Goal: Task Accomplishment & Management: Complete application form

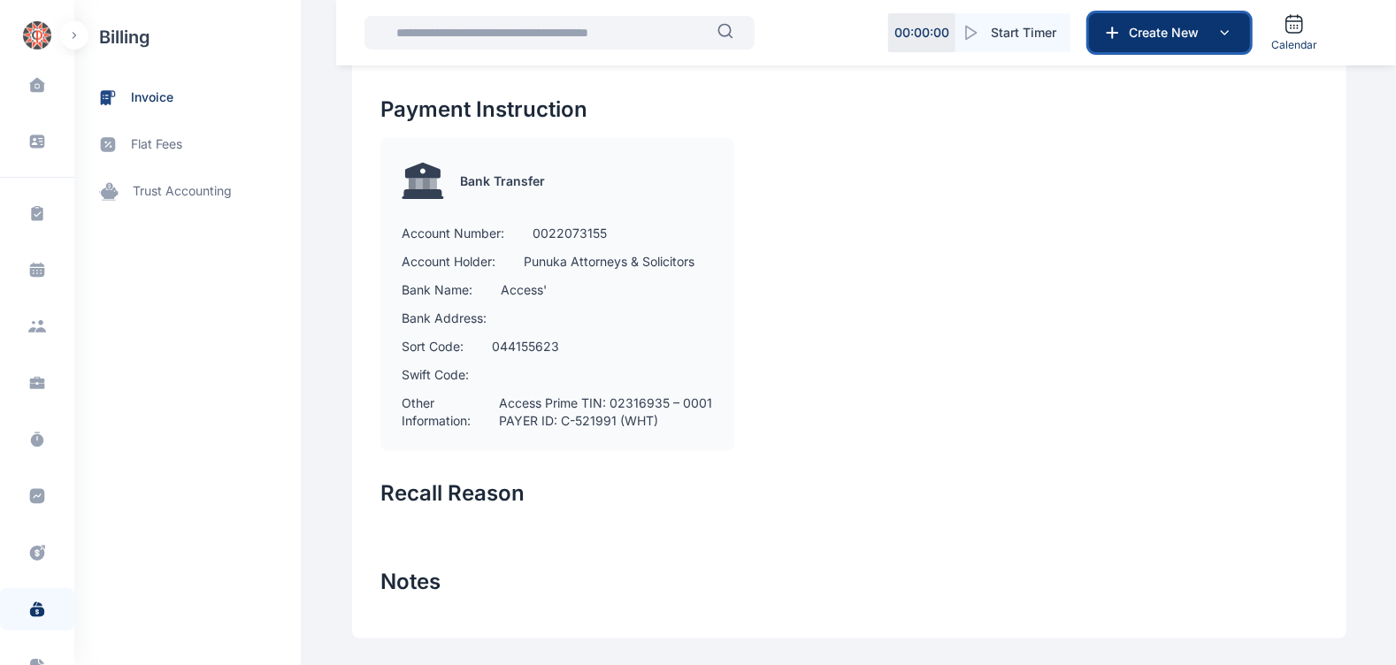
click at [1136, 49] on button "Create New" at bounding box center [1169, 32] width 161 height 39
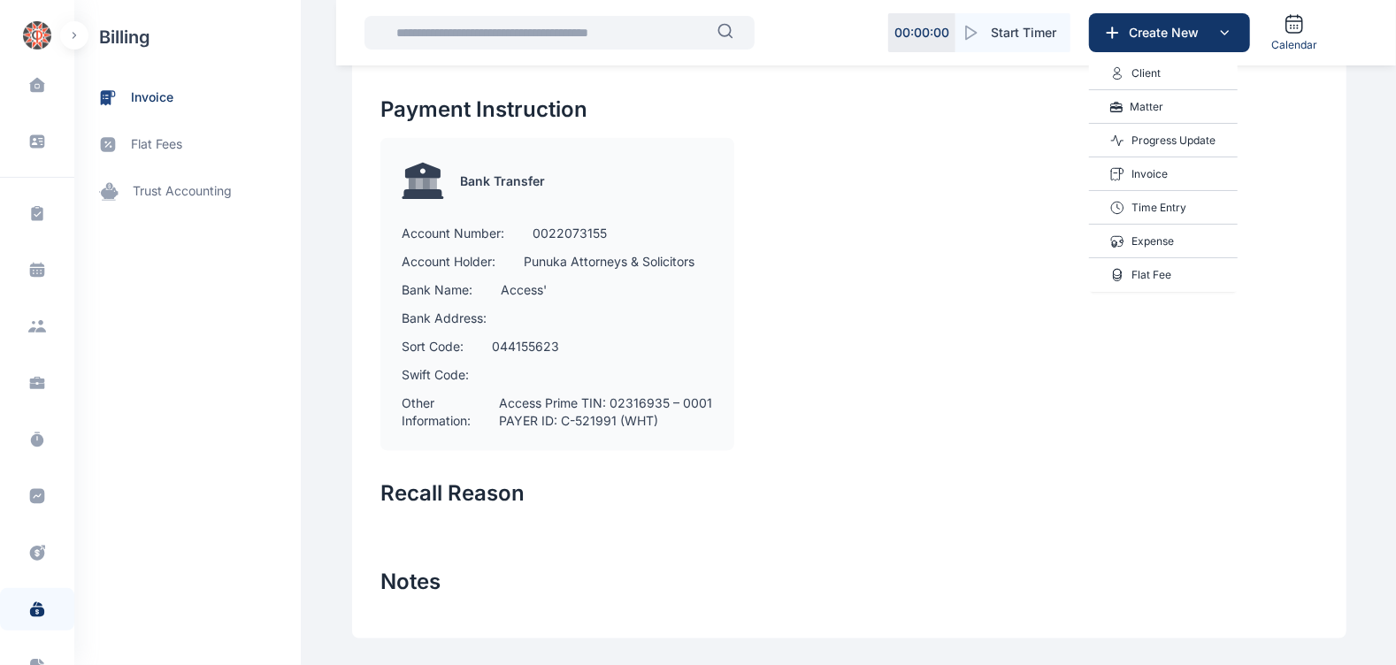
click at [1155, 168] on p "Invoice" at bounding box center [1150, 174] width 36 height 18
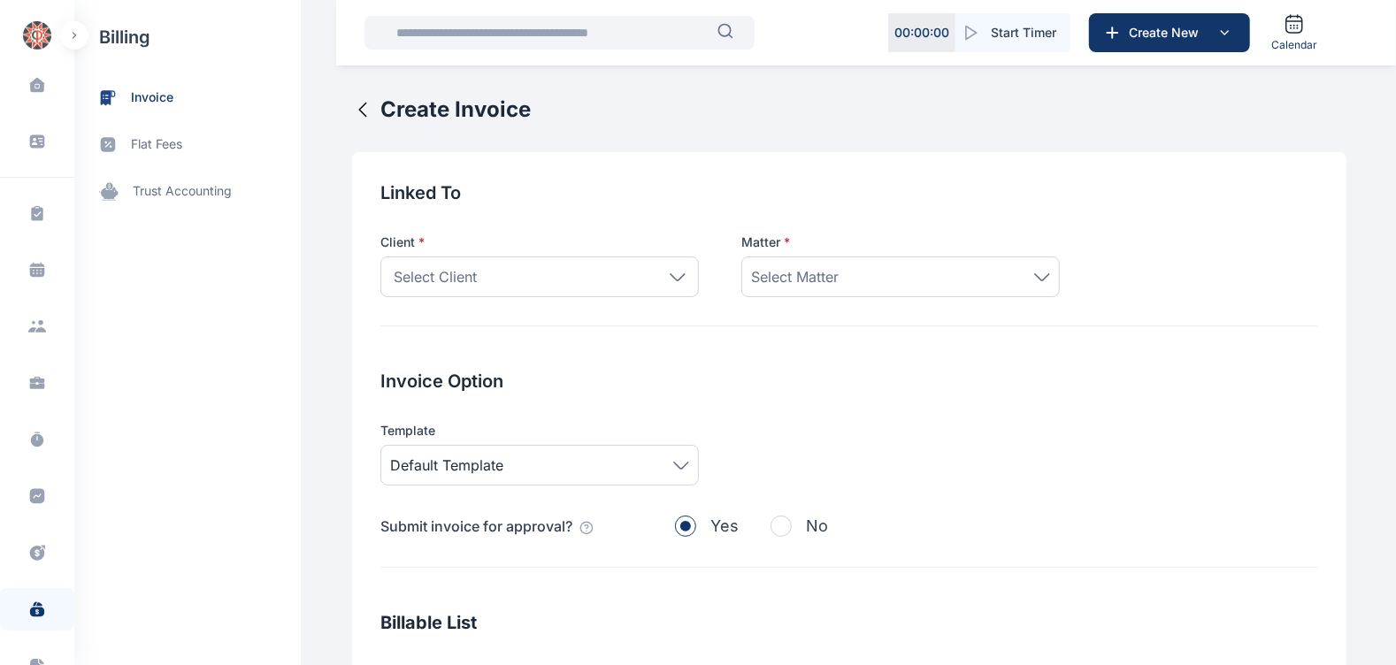
click at [610, 289] on div "Select Client" at bounding box center [539, 277] width 319 height 41
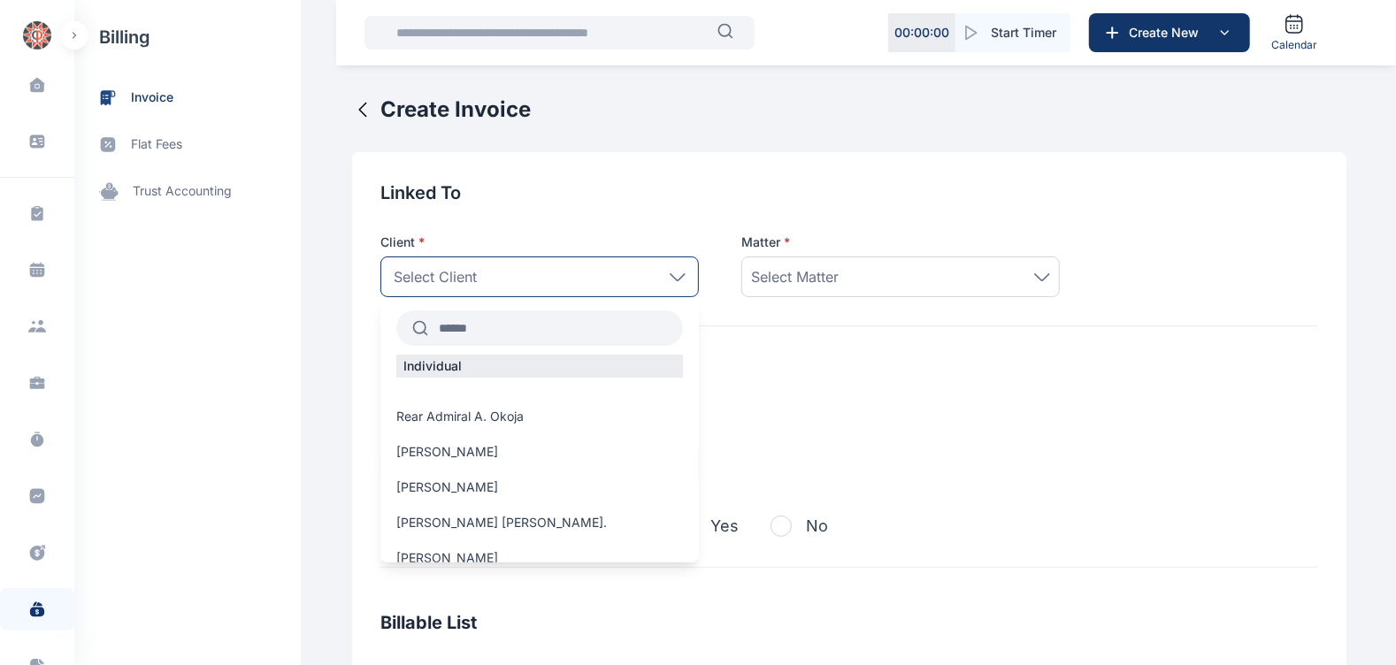
click at [544, 332] on input "text" at bounding box center [555, 328] width 255 height 32
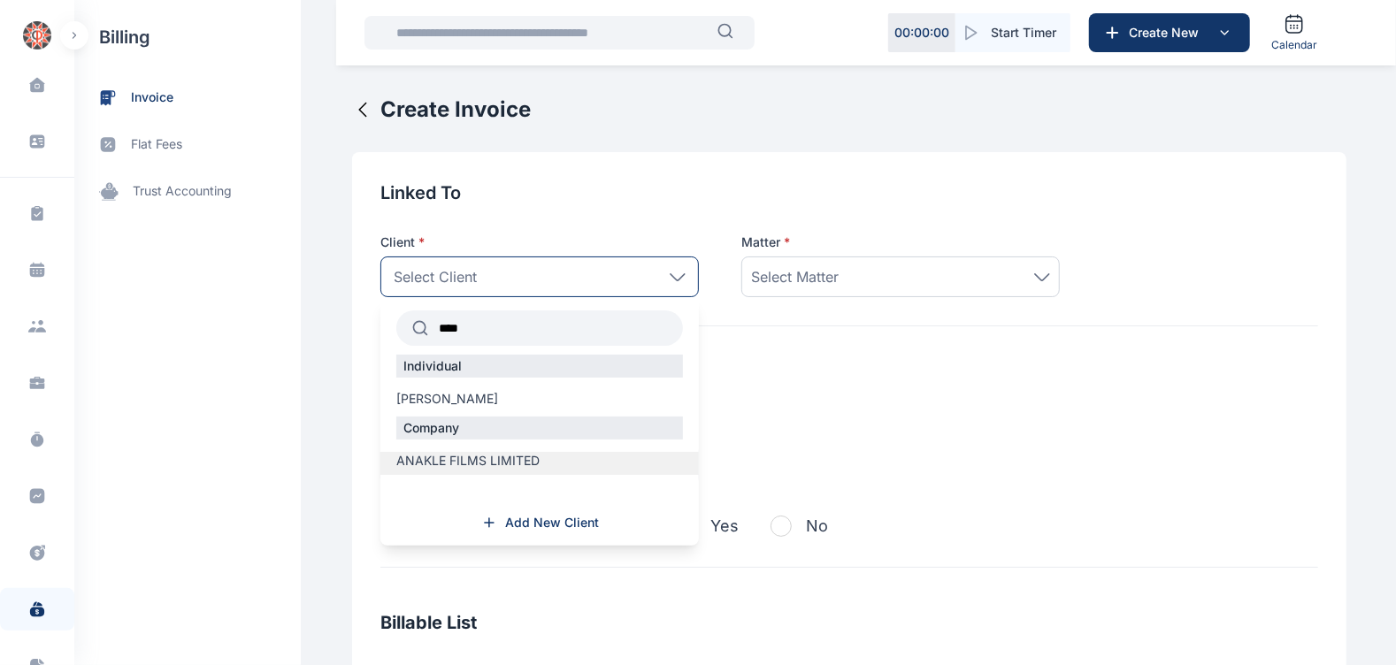
type input "****"
click at [527, 453] on span "ANAKLE FILMS LIMITED" at bounding box center [467, 461] width 143 height 18
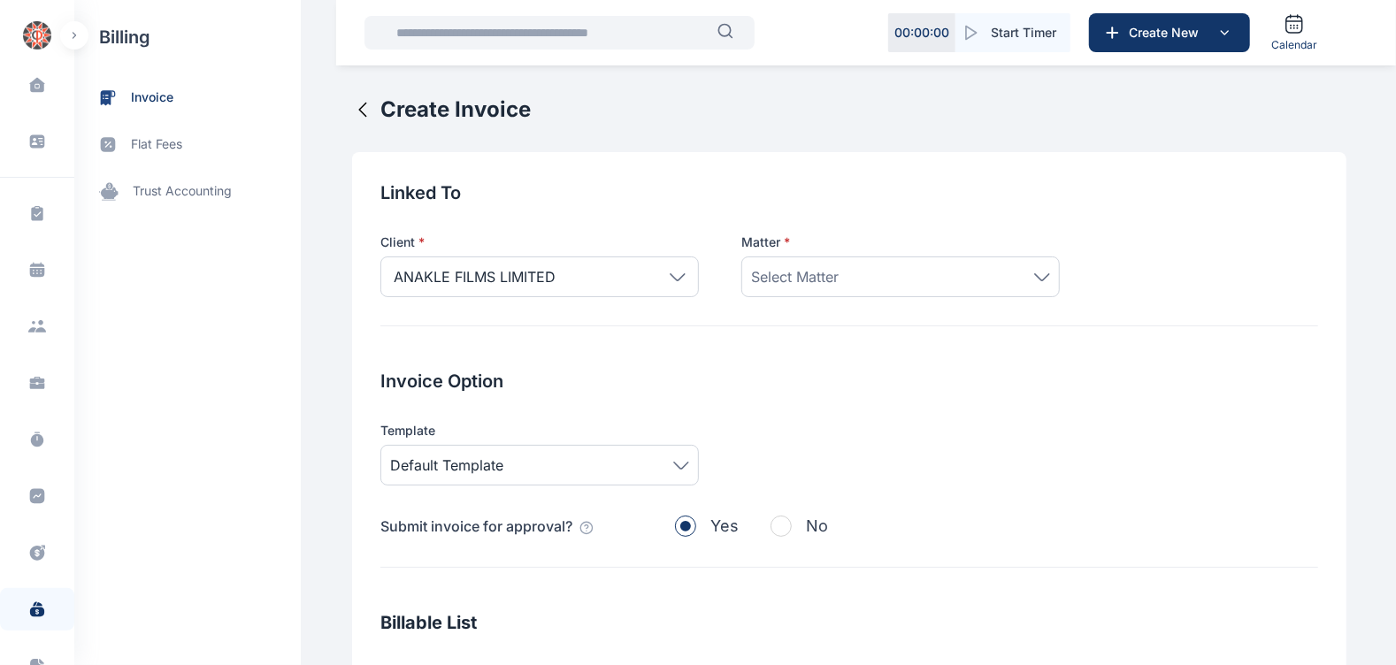
click at [866, 283] on div "Select Matter" at bounding box center [900, 276] width 299 height 21
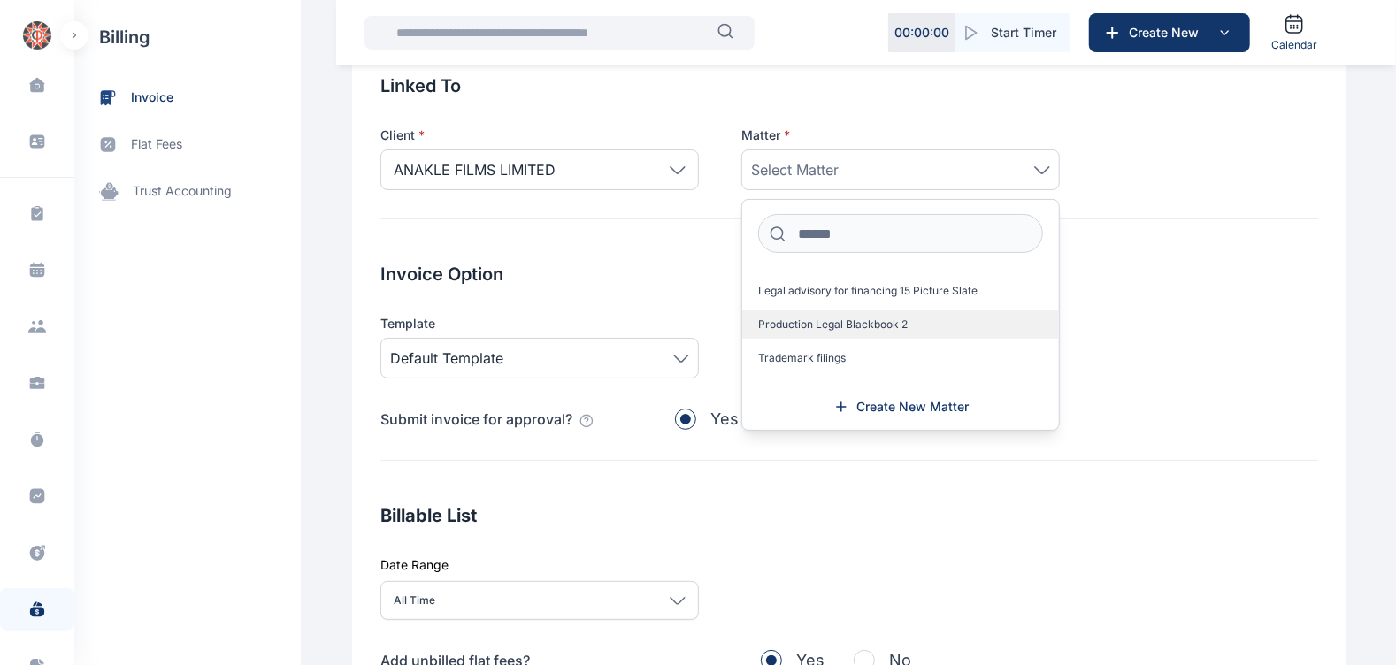
scroll to position [108, 0]
click at [856, 329] on span "Production Legal Blackbook 2" at bounding box center [833, 324] width 150 height 14
click at [849, 540] on div "Billable List Date Range All Time [DATE] This week This month This year All tim…" at bounding box center [849, 677] width 938 height 348
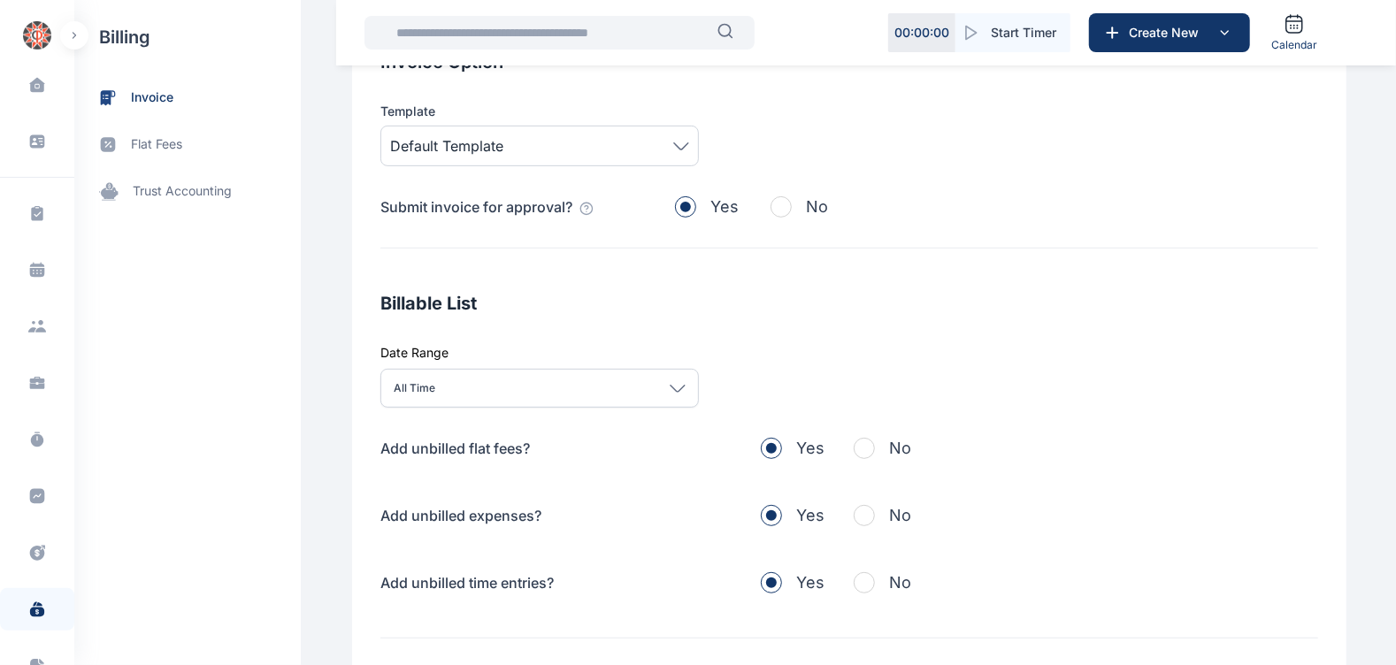
scroll to position [320, 0]
click at [864, 458] on button "No" at bounding box center [883, 447] width 58 height 25
click at [854, 513] on span "button" at bounding box center [864, 514] width 21 height 21
click at [863, 595] on div "Billable List Date Range All Time [DATE] This week This month This year All tim…" at bounding box center [849, 464] width 938 height 348
click at [856, 581] on span "button" at bounding box center [864, 582] width 21 height 21
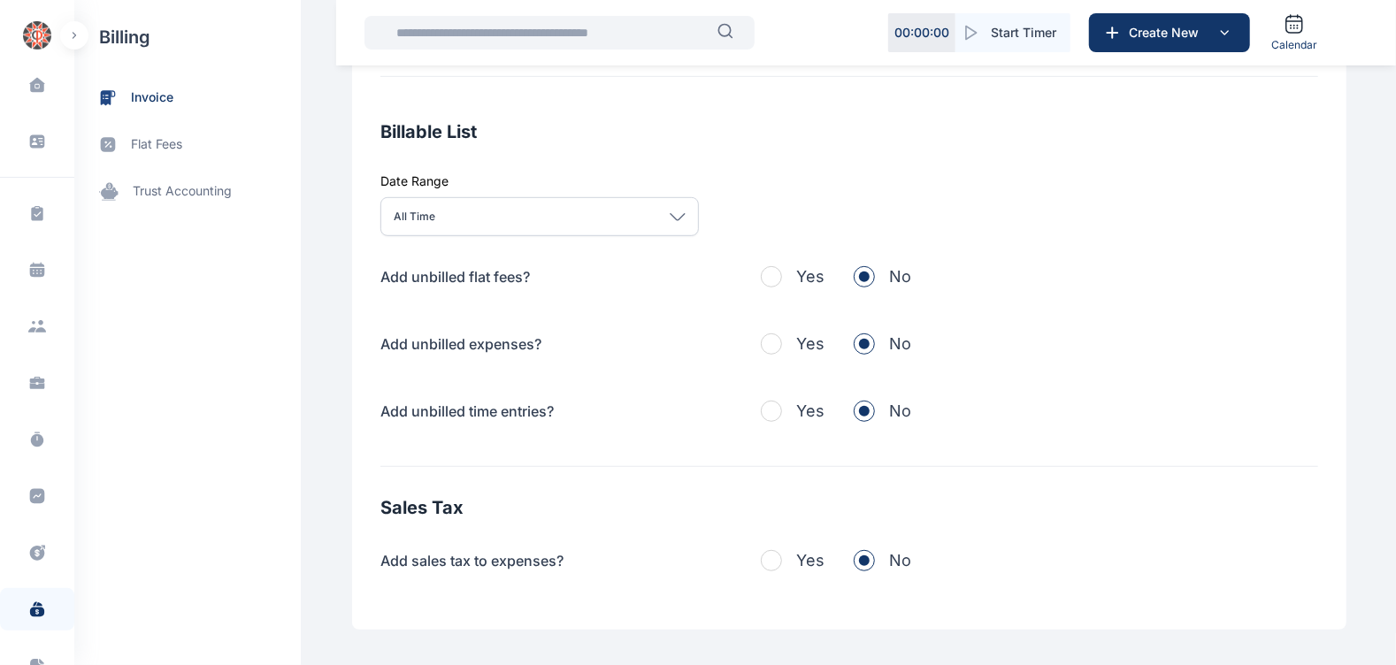
scroll to position [578, 0]
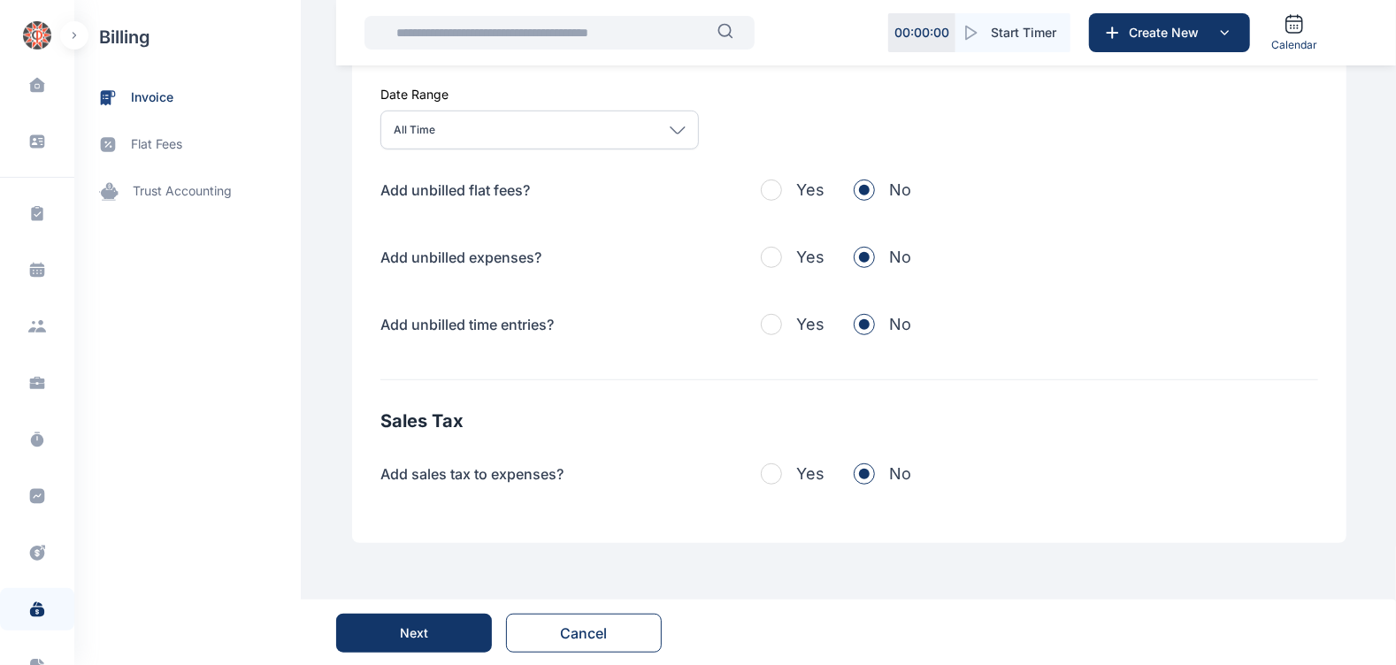
click at [447, 633] on button "Next" at bounding box center [414, 633] width 156 height 39
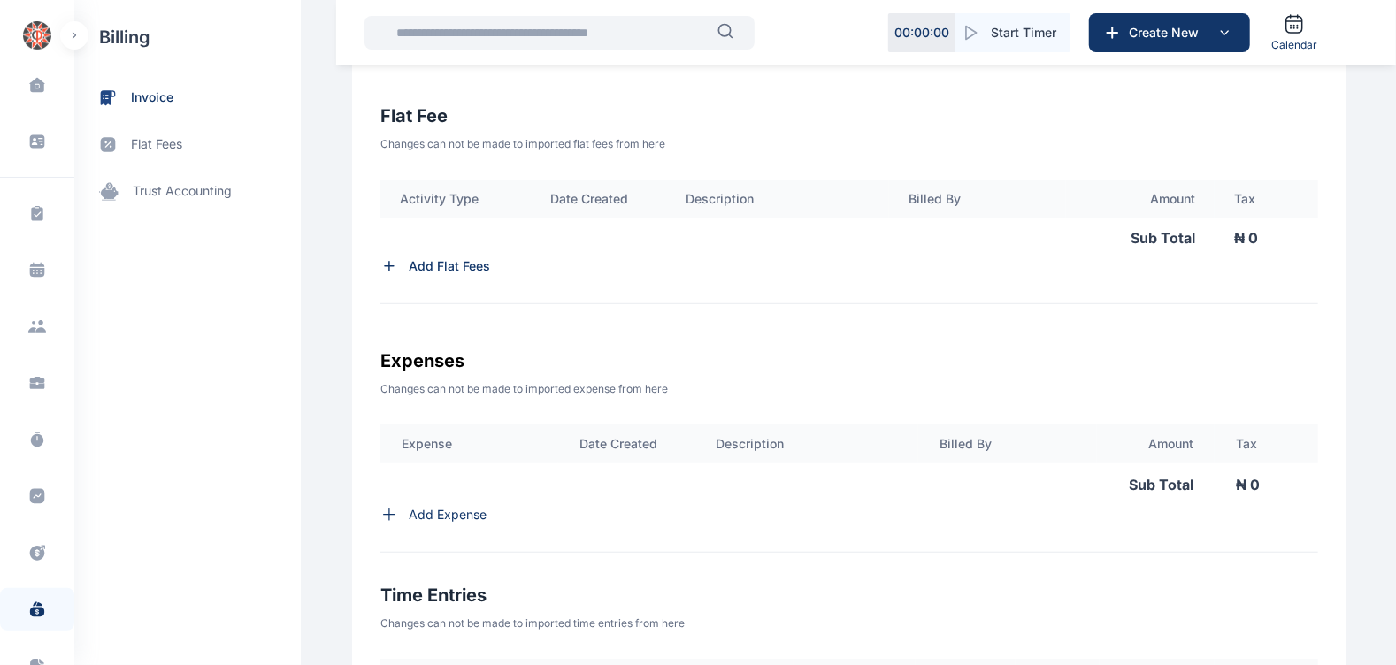
click at [457, 521] on p "Add Expense" at bounding box center [448, 515] width 78 height 18
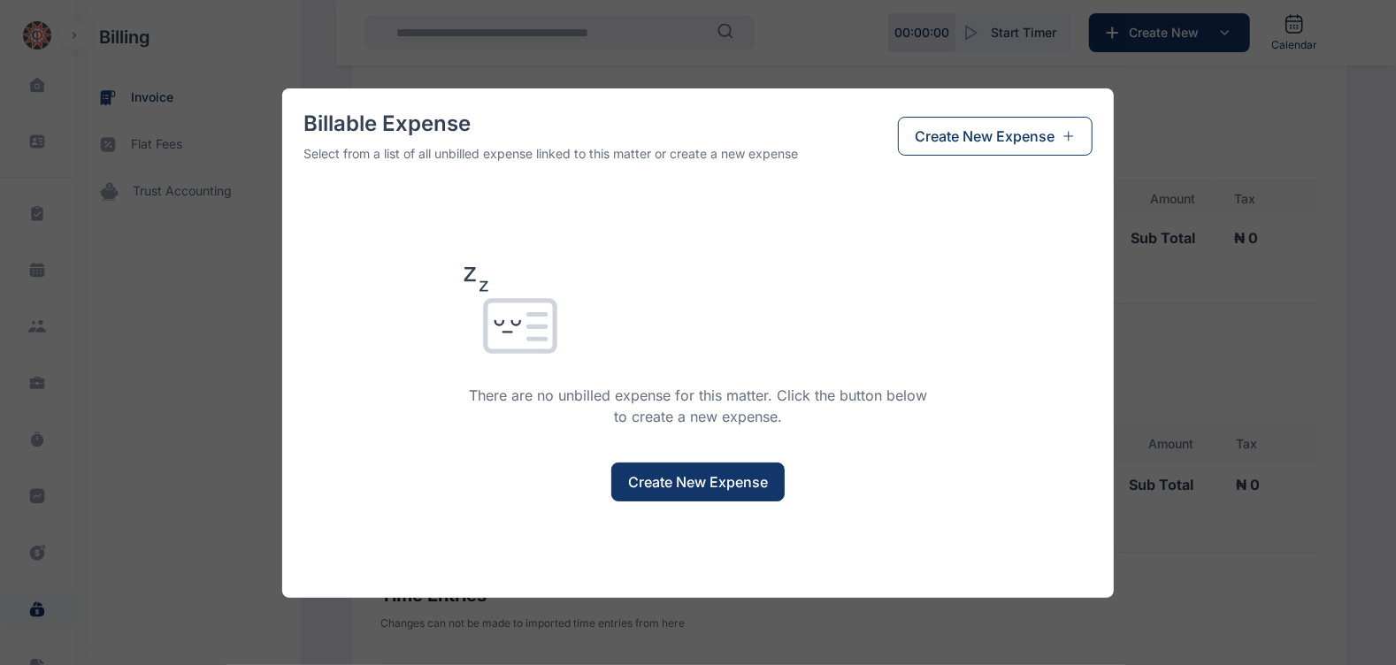
click at [706, 477] on span "Create New Expense" at bounding box center [698, 482] width 140 height 21
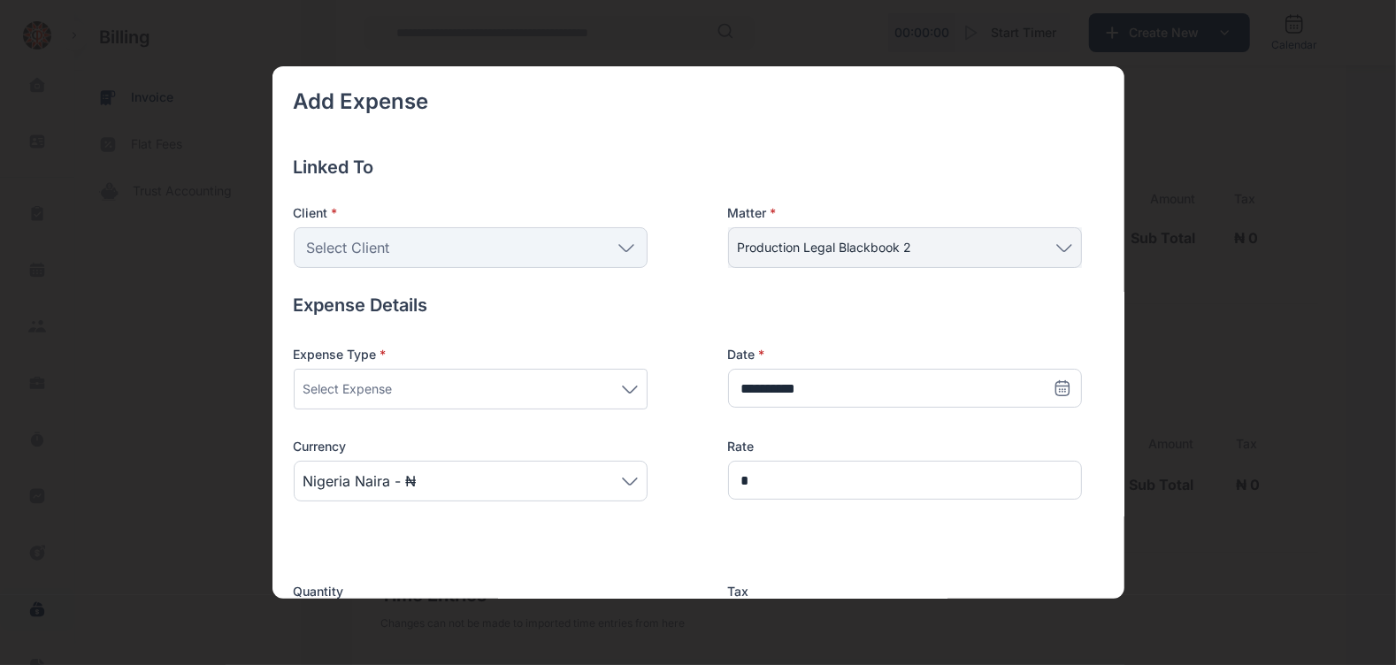
click at [533, 263] on div "Select Client" at bounding box center [471, 247] width 354 height 41
click at [514, 387] on div "Select Expense" at bounding box center [470, 389] width 334 height 21
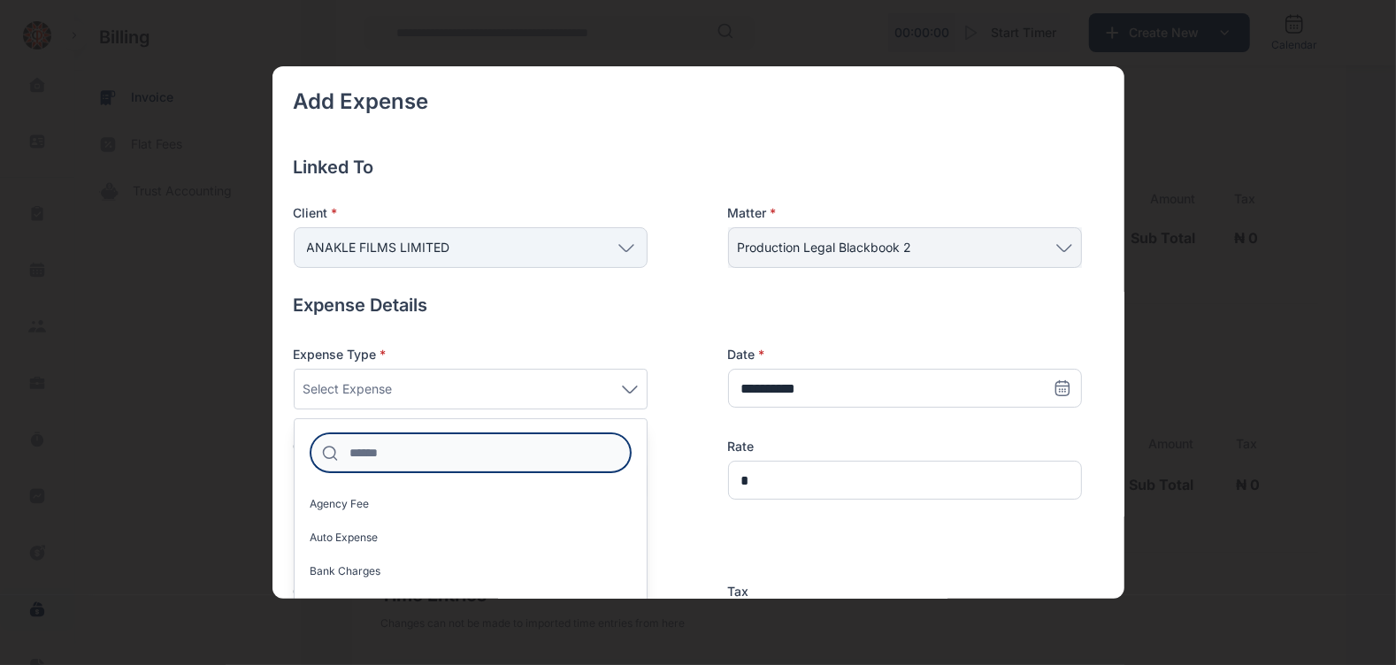
click at [469, 453] on input at bounding box center [471, 453] width 320 height 39
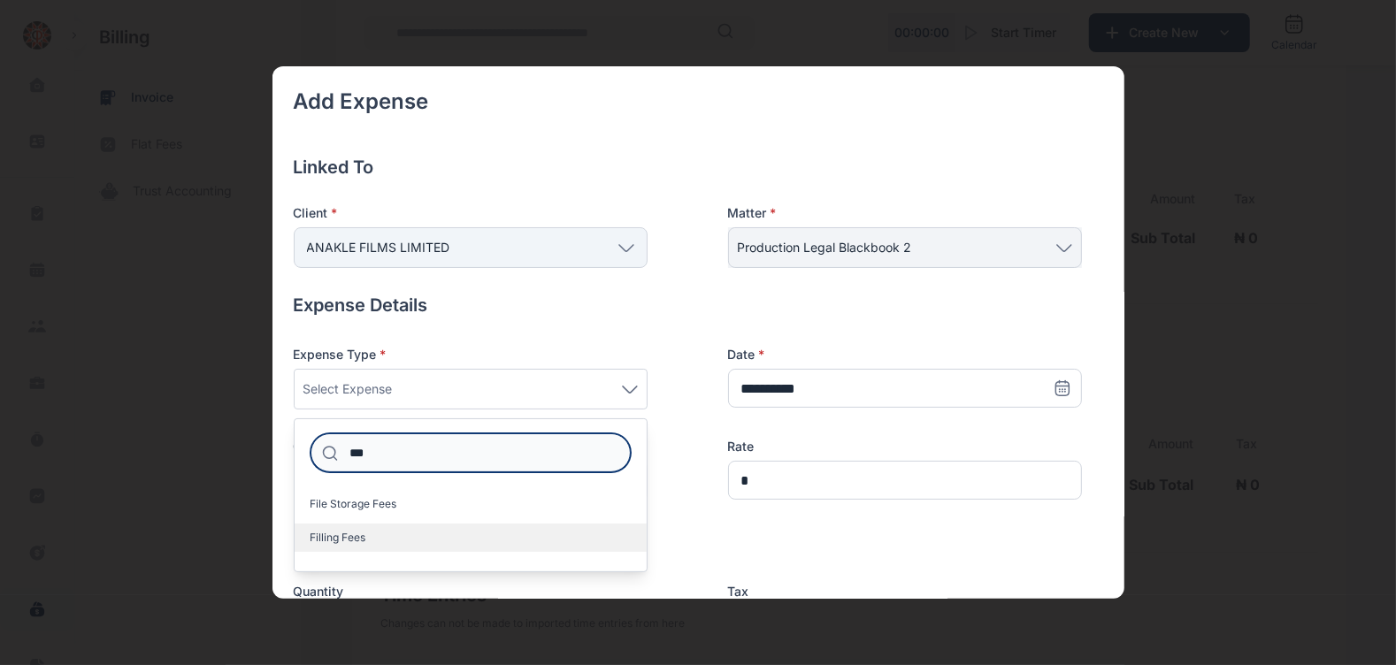
type input "***"
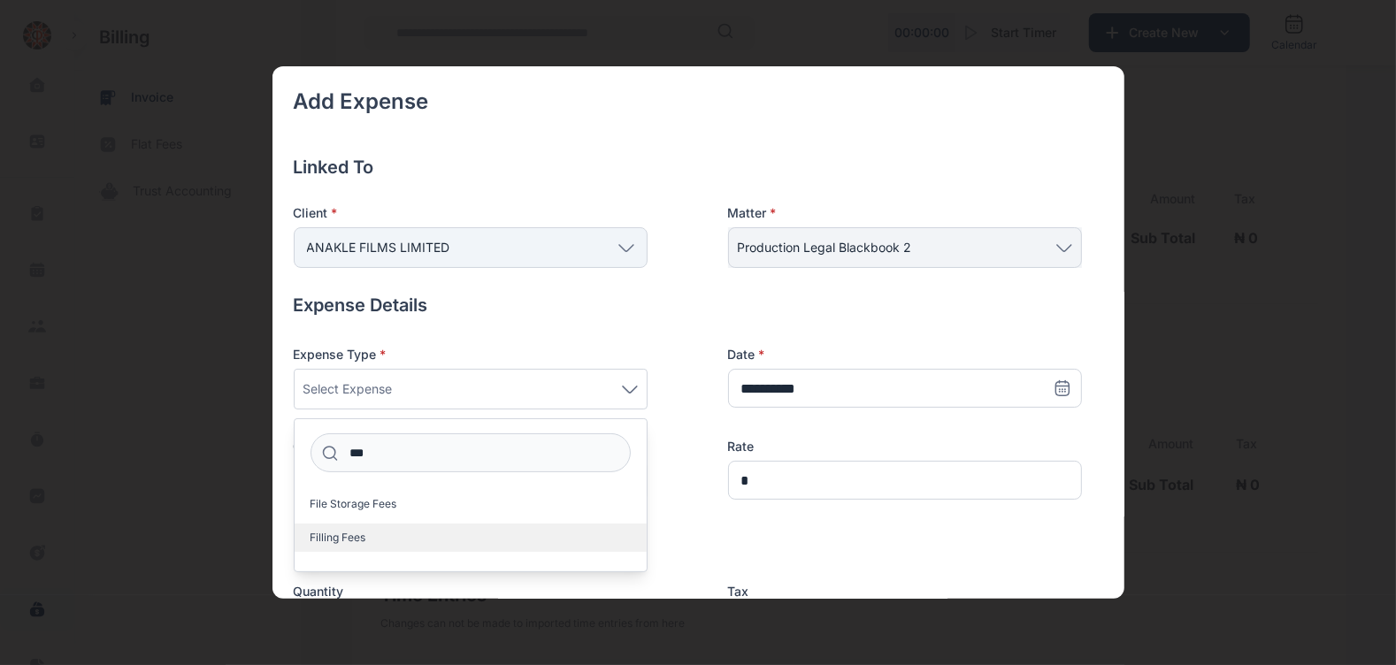
click at [427, 524] on label "Filling Fees" at bounding box center [471, 538] width 352 height 28
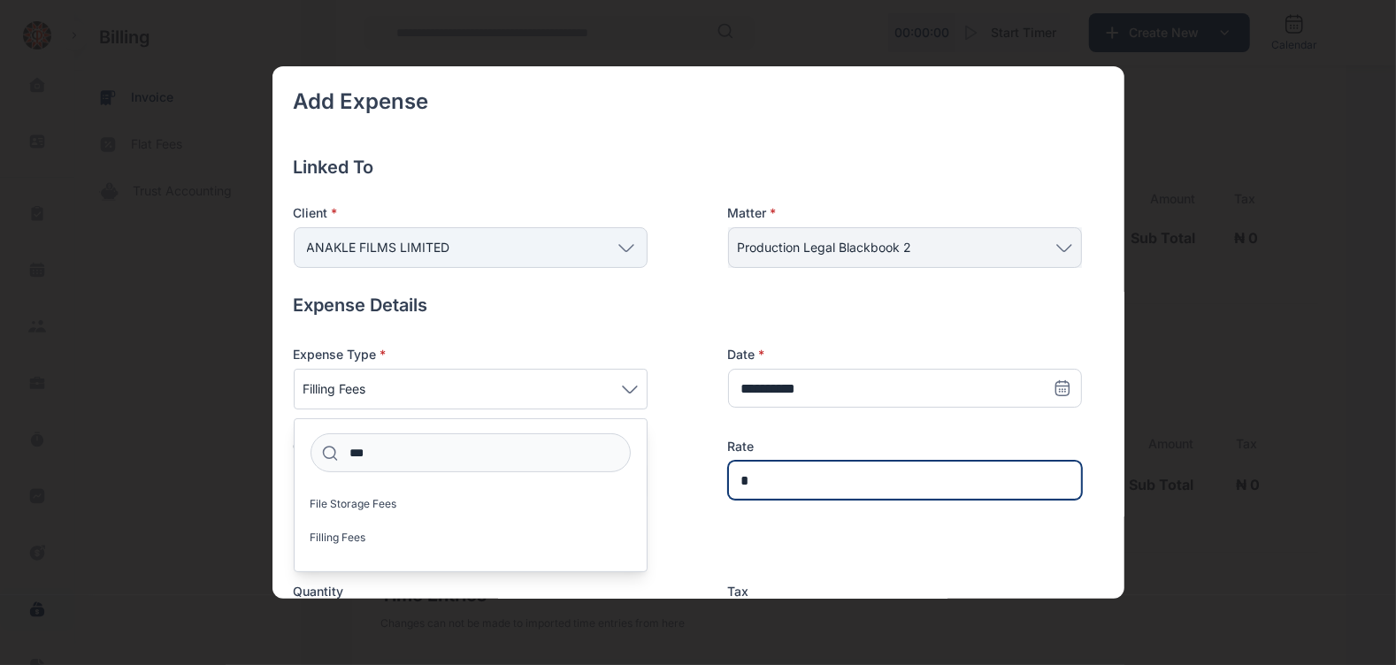
click at [797, 481] on input "*" at bounding box center [905, 480] width 354 height 39
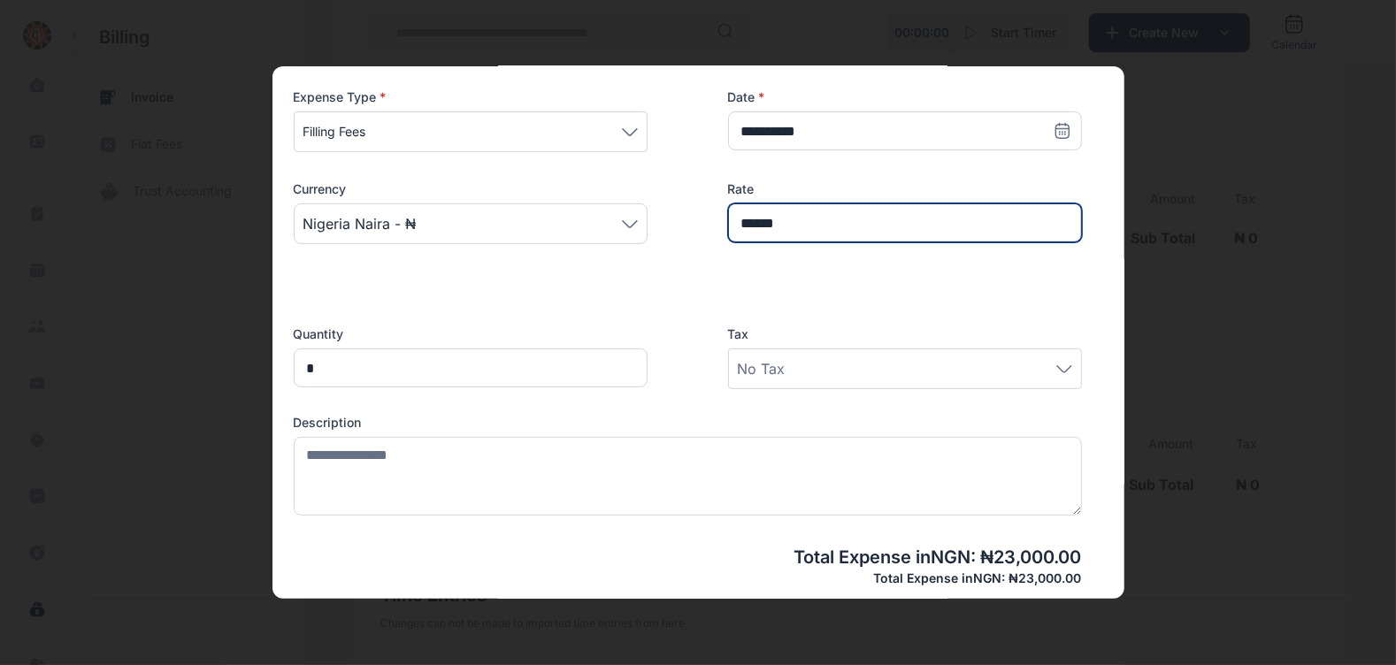
type input "******"
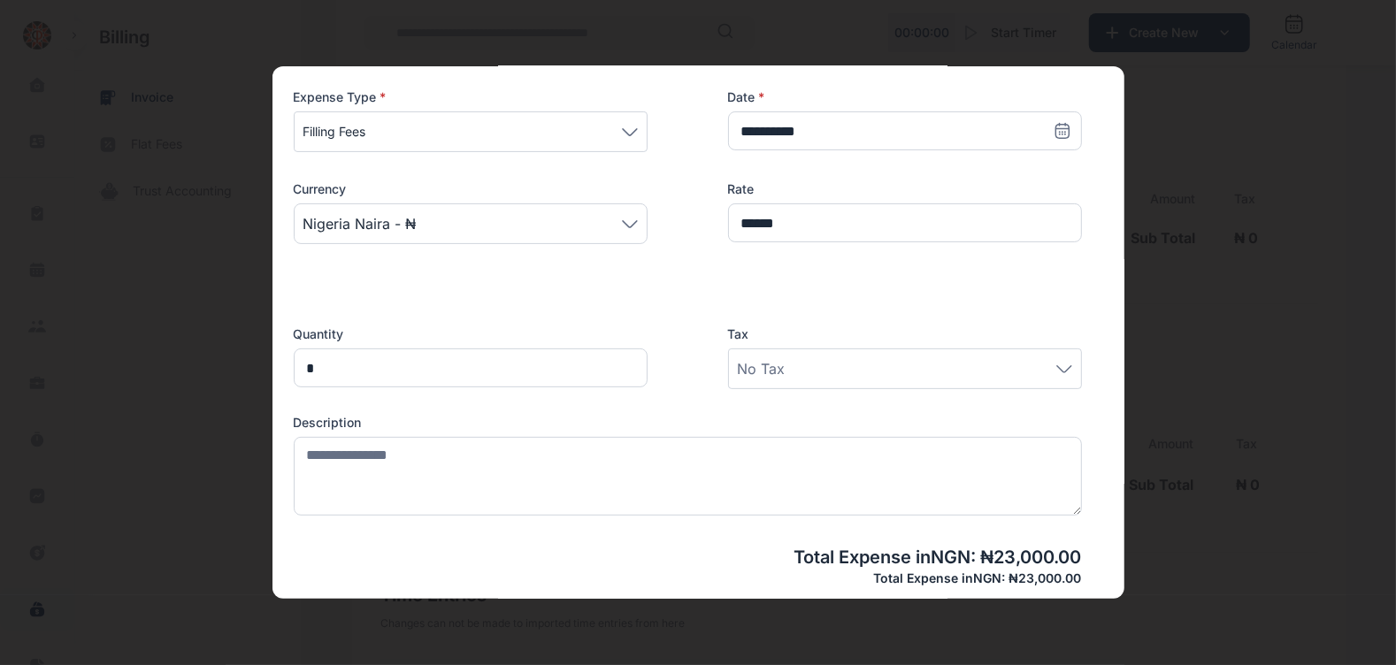
click at [837, 372] on div "No Tax" at bounding box center [905, 368] width 334 height 21
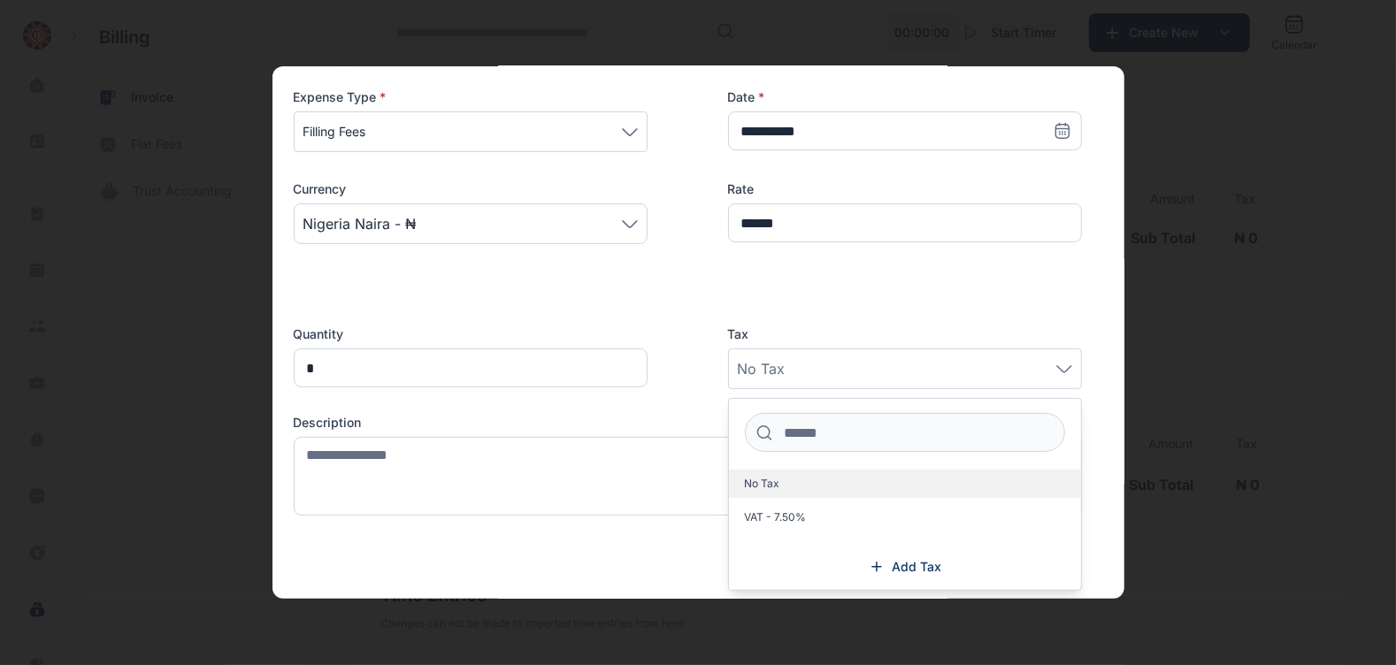
click at [817, 476] on label "No Tax" at bounding box center [905, 484] width 352 height 28
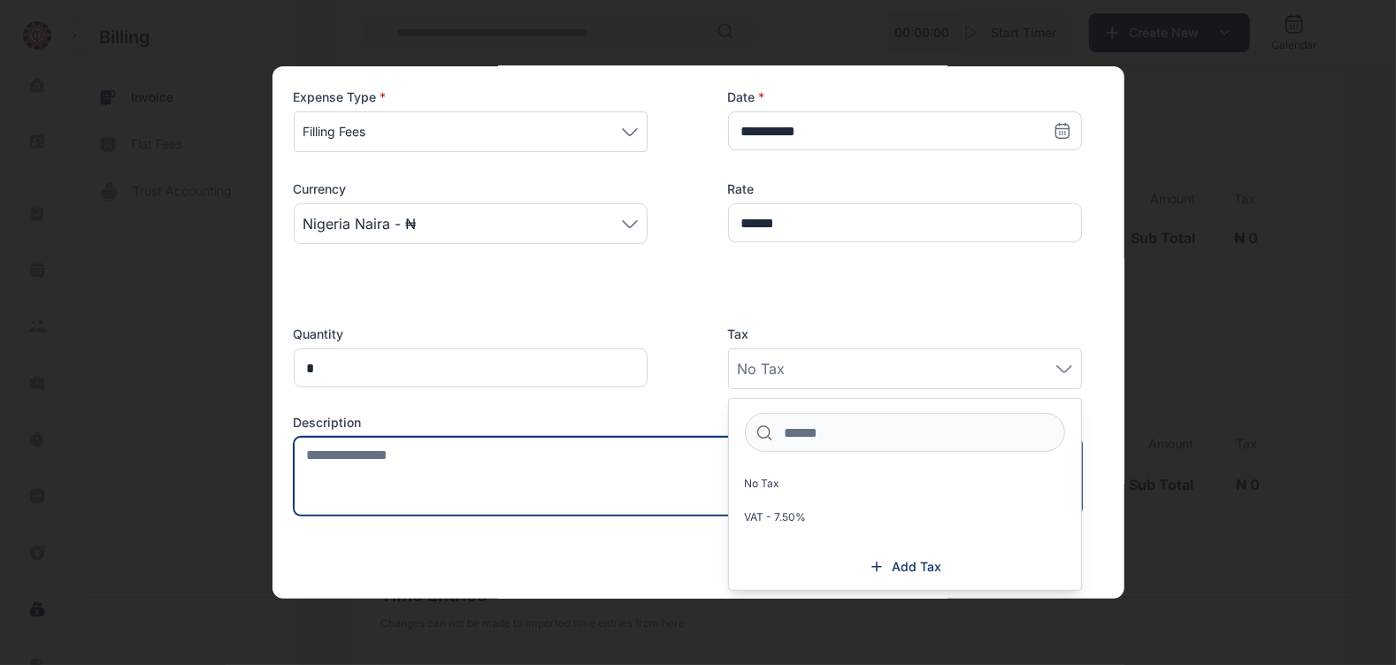
click at [603, 482] on textarea at bounding box center [688, 476] width 788 height 79
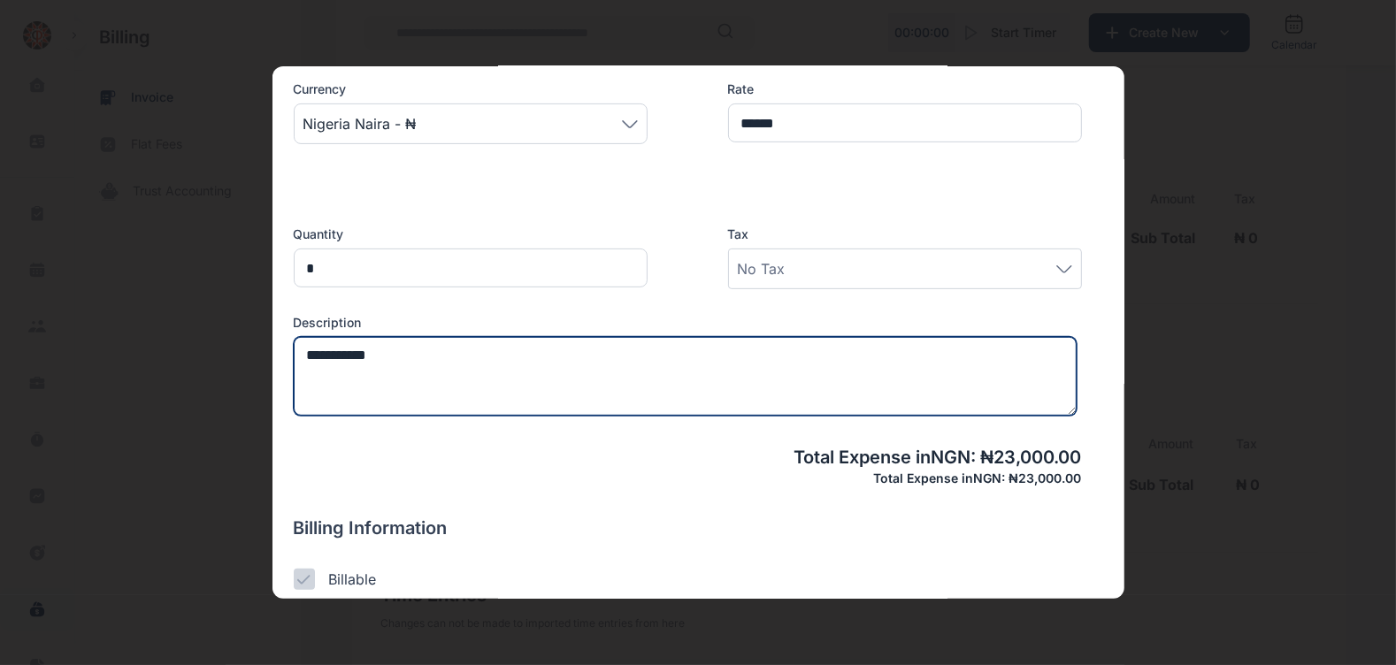
scroll to position [526, 0]
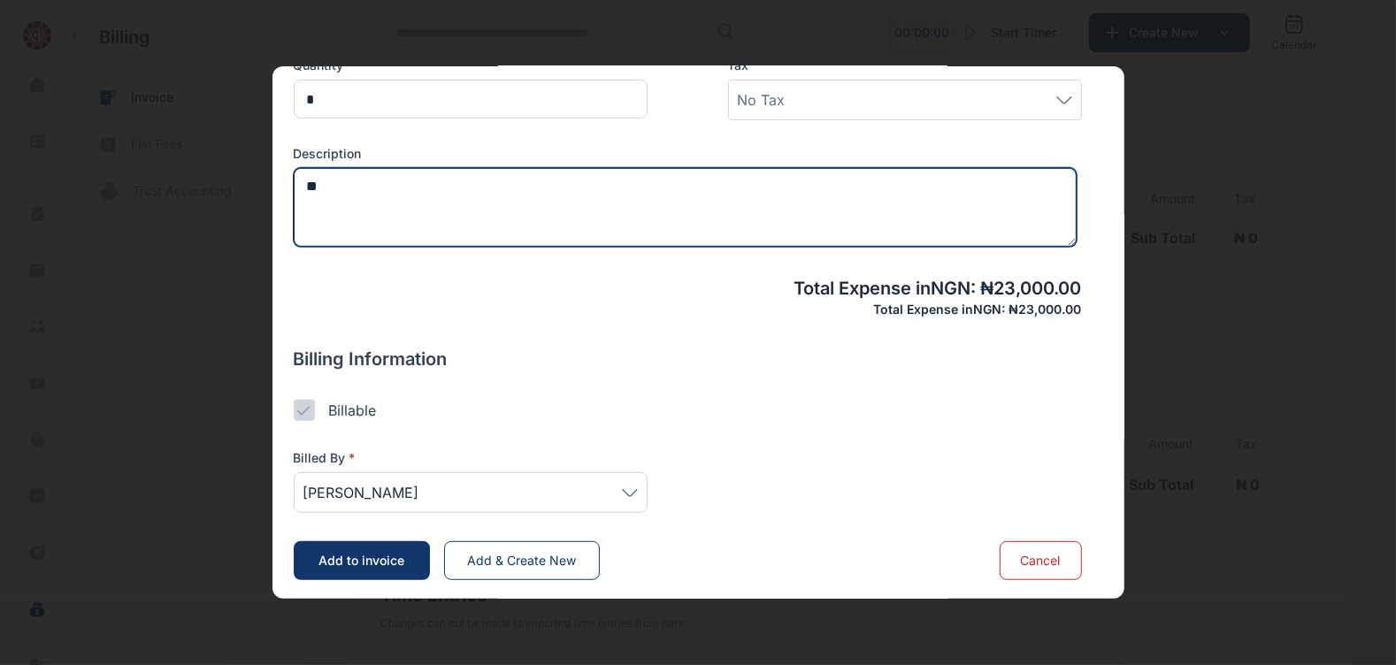
type textarea "*"
type textarea "**********"
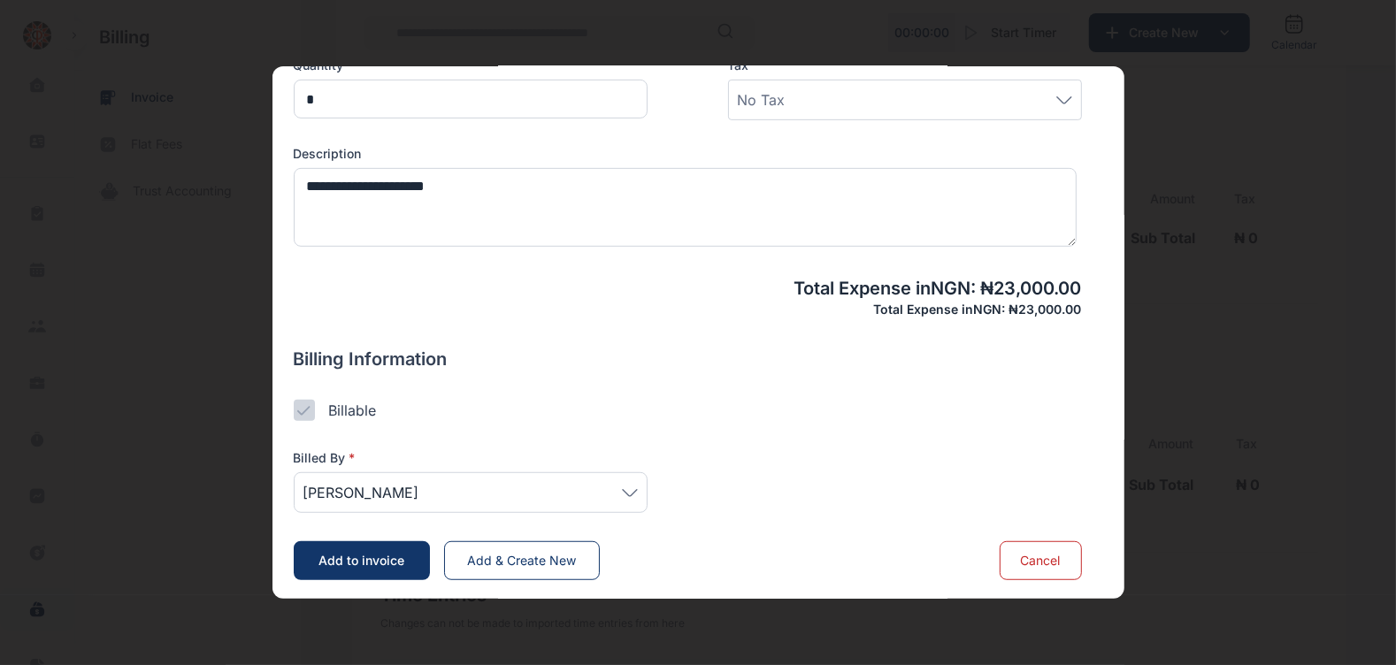
click at [357, 560] on span "Add to invoice" at bounding box center [362, 560] width 86 height 15
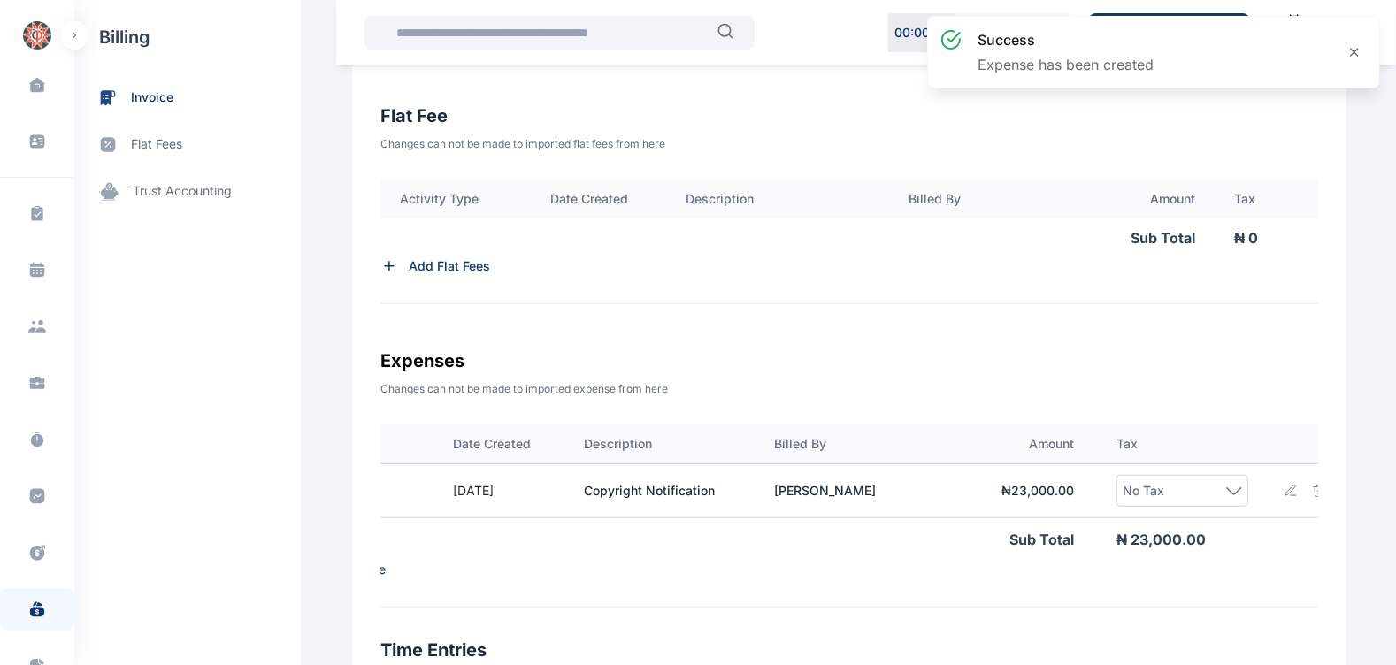
scroll to position [0, 113]
click at [1271, 496] on icon at bounding box center [1278, 491] width 14 height 14
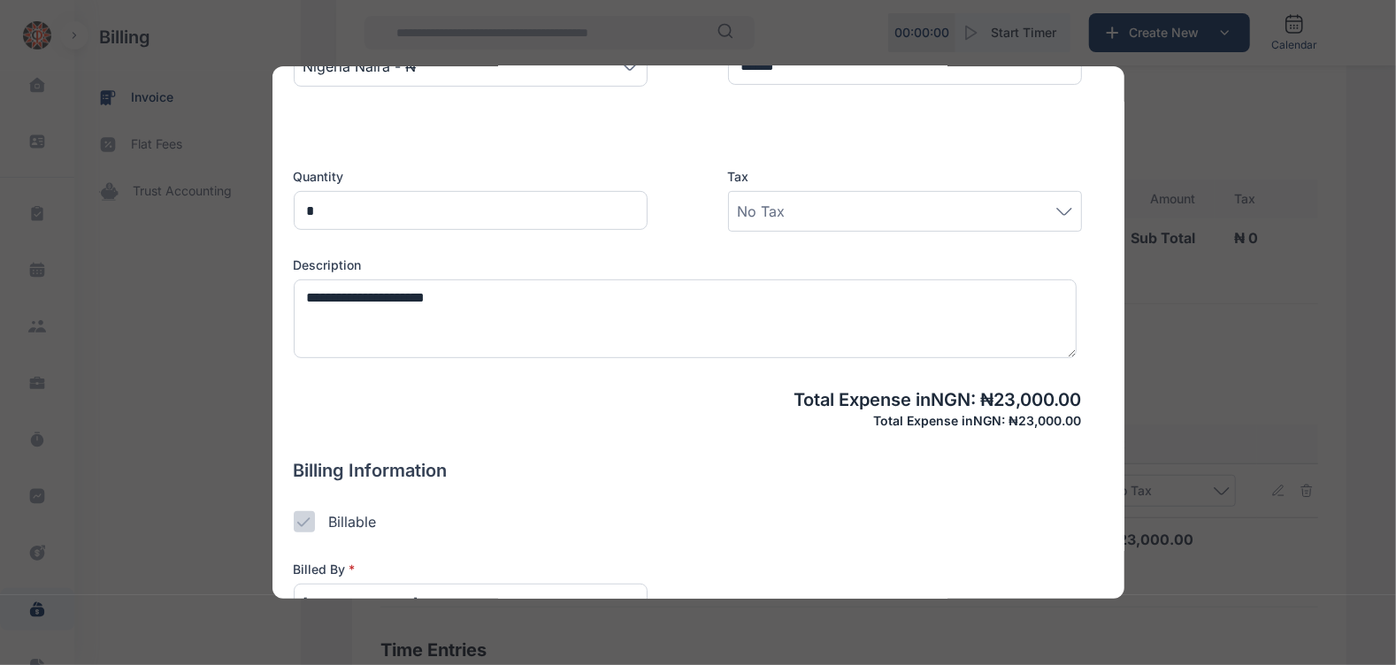
scroll to position [526, 0]
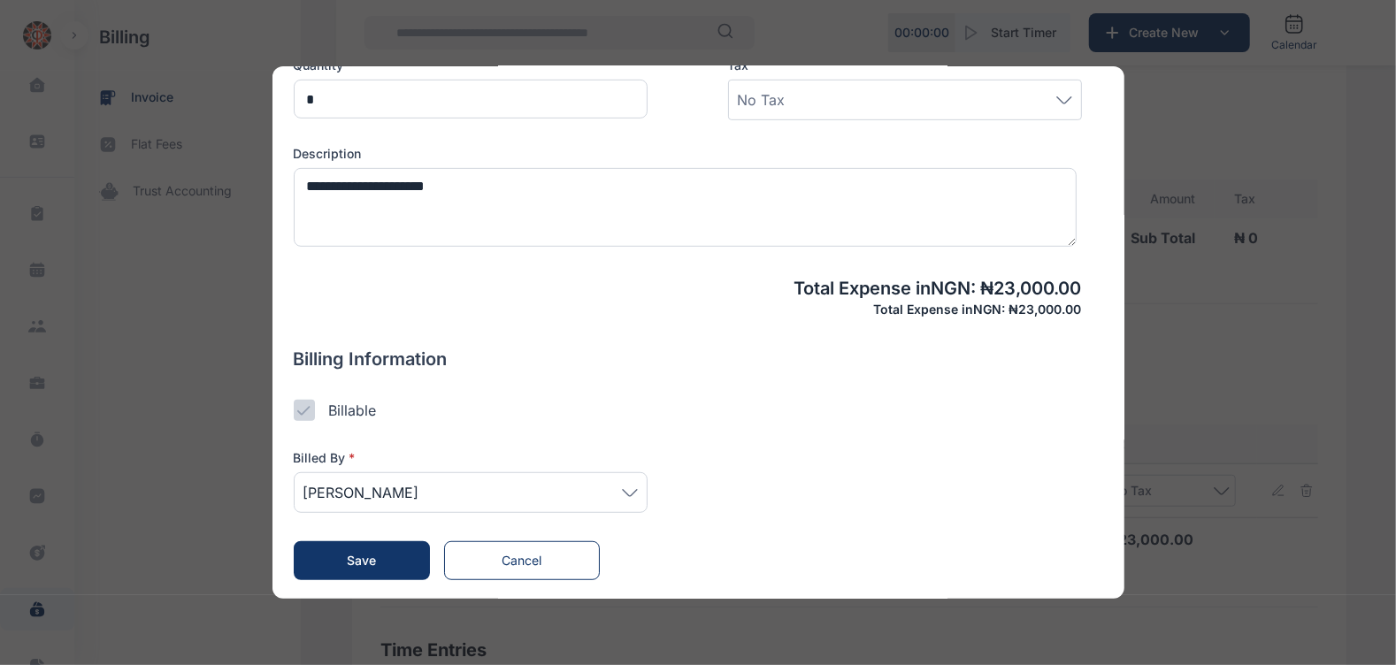
click at [624, 495] on span "[PERSON_NAME]" at bounding box center [470, 492] width 334 height 21
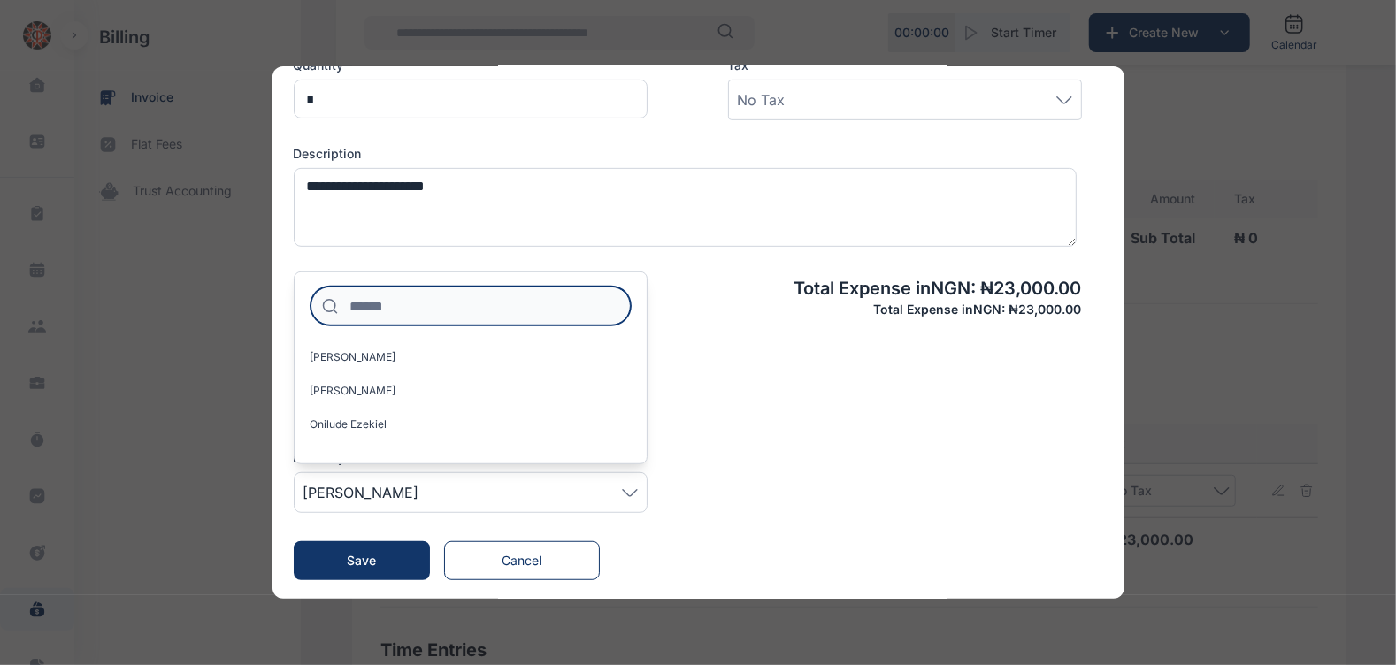
click at [494, 318] on input at bounding box center [471, 306] width 320 height 39
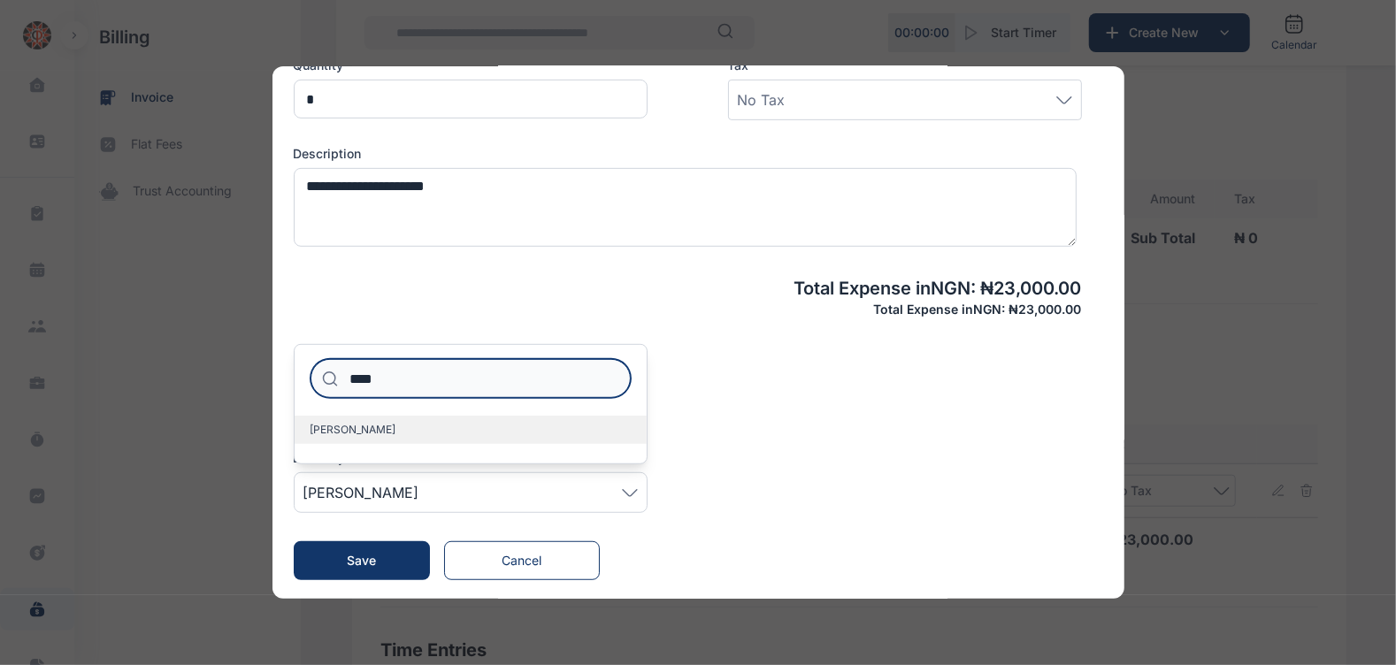
type input "****"
click at [450, 423] on label "[PERSON_NAME]" at bounding box center [471, 430] width 352 height 28
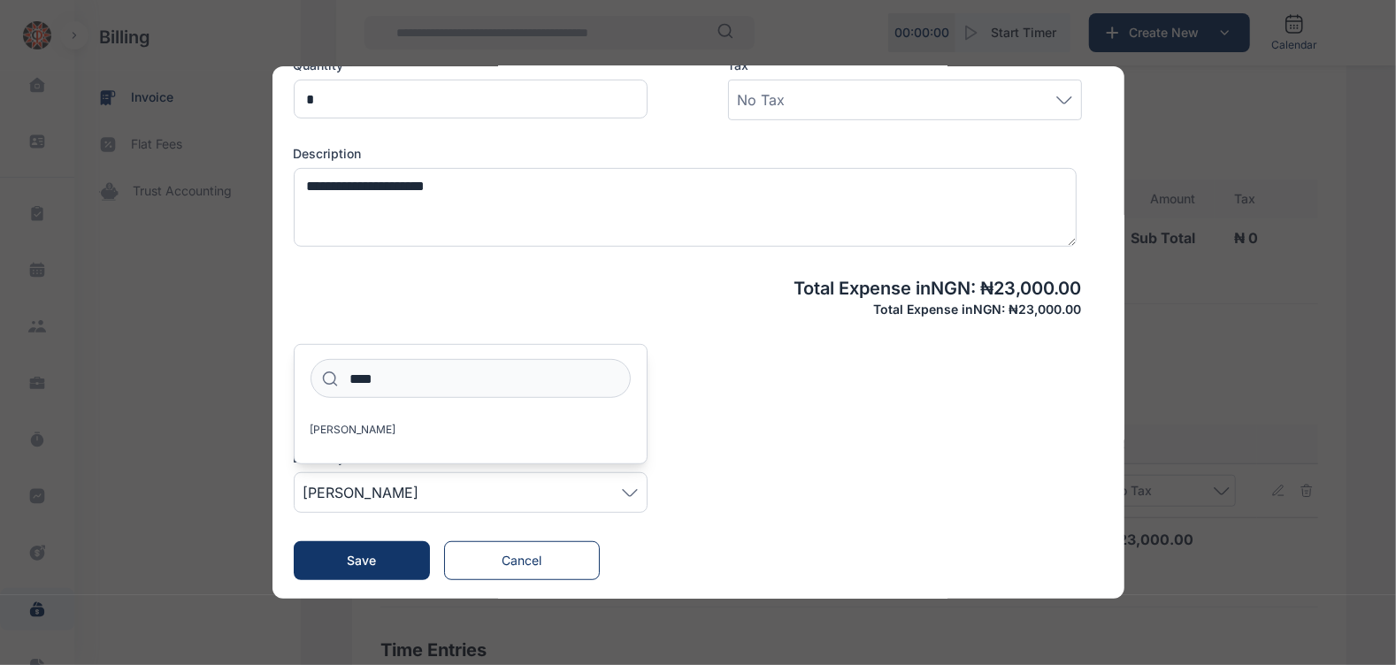
click at [377, 552] on button "Save" at bounding box center [362, 560] width 136 height 39
